Goal: Book appointment/travel/reservation

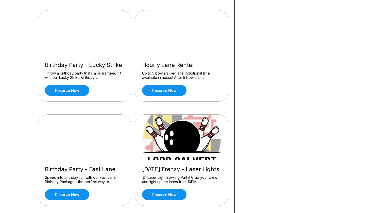
scroll to position [149, 0]
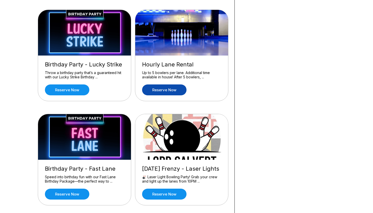
click at [172, 86] on link "Reserve now" at bounding box center [164, 89] width 44 height 11
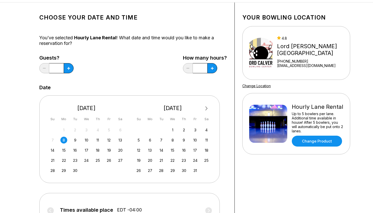
scroll to position [22, 0]
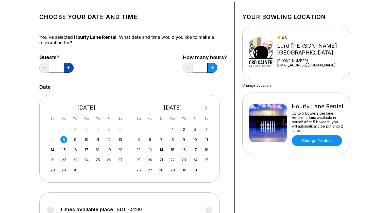
click at [68, 66] on button at bounding box center [69, 68] width 10 height 10
type input "*"
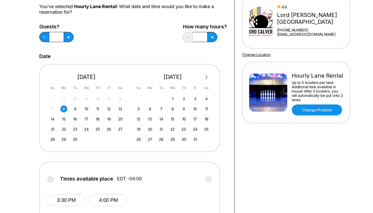
scroll to position [47, 0]
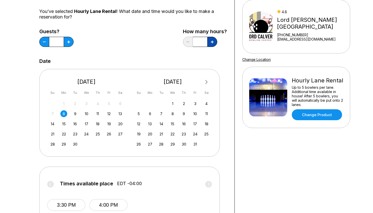
click at [210, 42] on button at bounding box center [212, 42] width 10 height 10
type input "***"
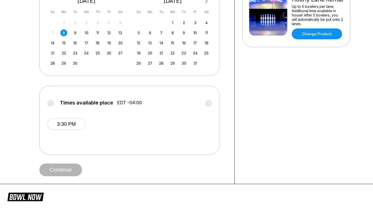
scroll to position [131, 0]
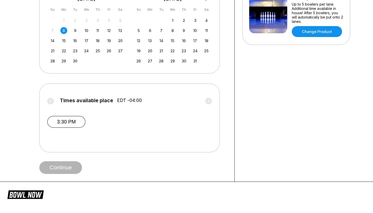
click at [78, 118] on button "3:30 PM" at bounding box center [66, 122] width 38 height 12
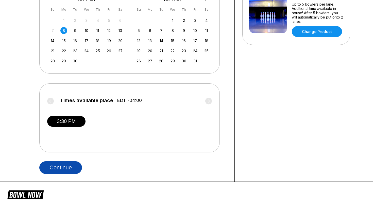
click at [70, 164] on button "Continue" at bounding box center [60, 167] width 43 height 13
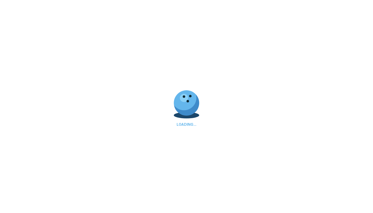
select select "**"
